Goal: Navigation & Orientation: Find specific page/section

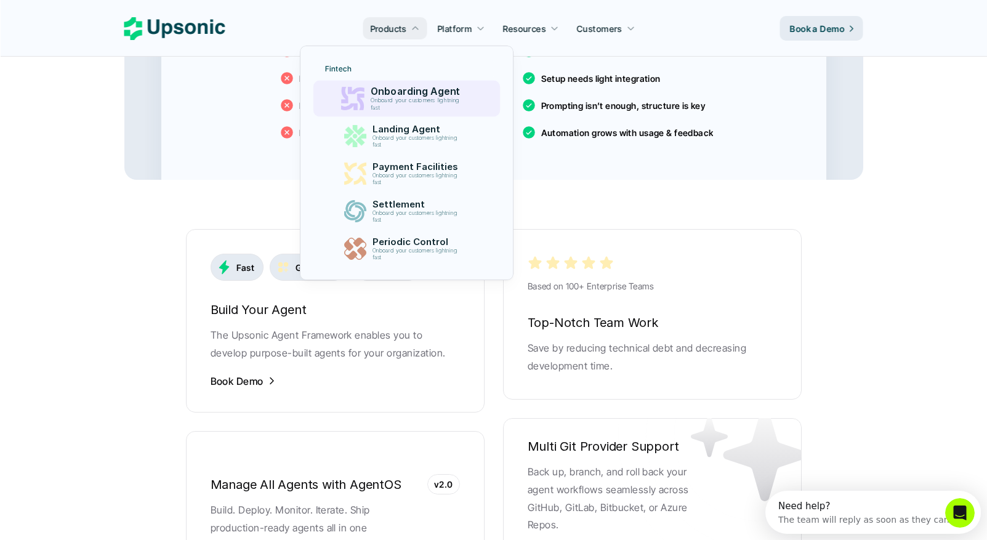
click at [416, 92] on p "Onboarding Agent" at bounding box center [418, 92] width 95 height 12
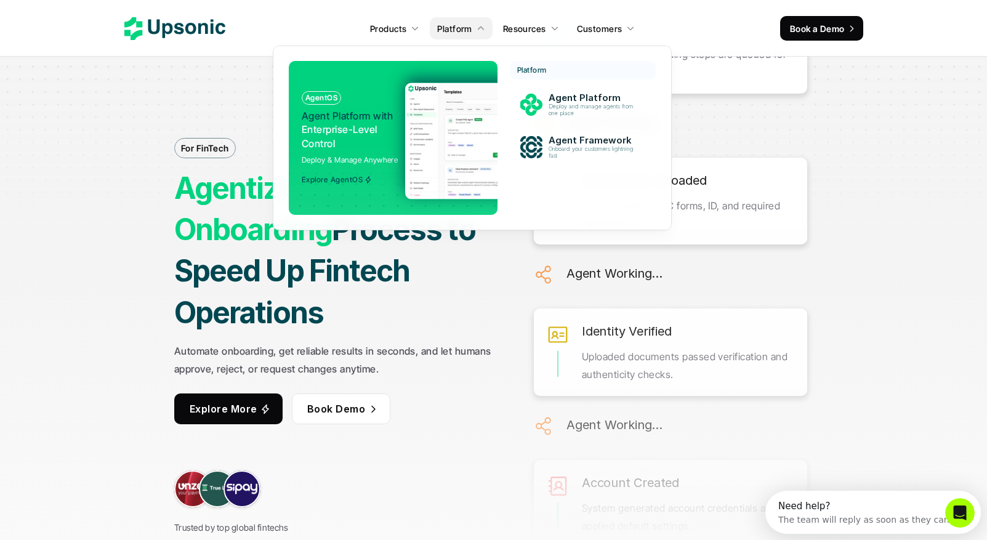
click at [456, 30] on p "Platform" at bounding box center [454, 28] width 34 height 13
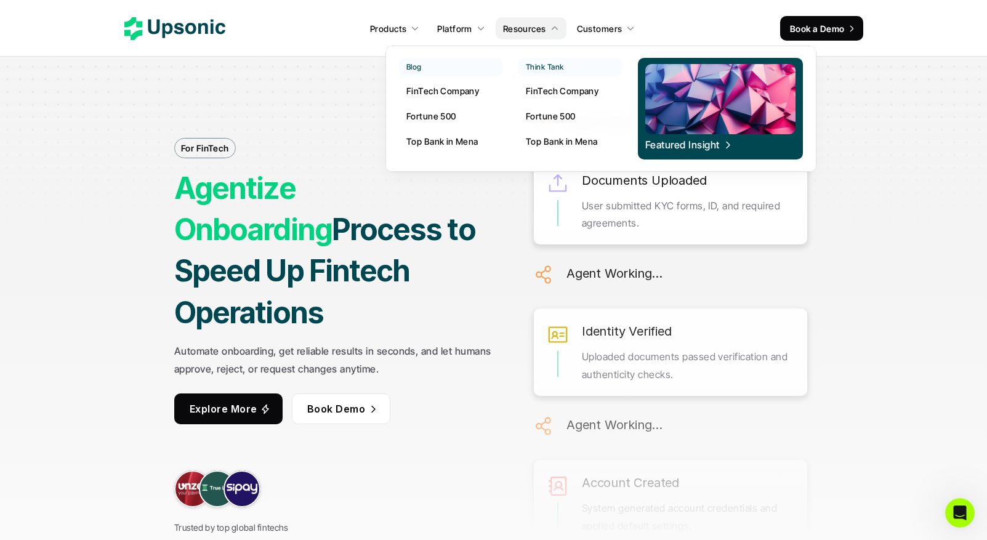
click at [551, 87] on p "FinTech Company" at bounding box center [562, 90] width 73 height 13
